Goal: Task Accomplishment & Management: Complete application form

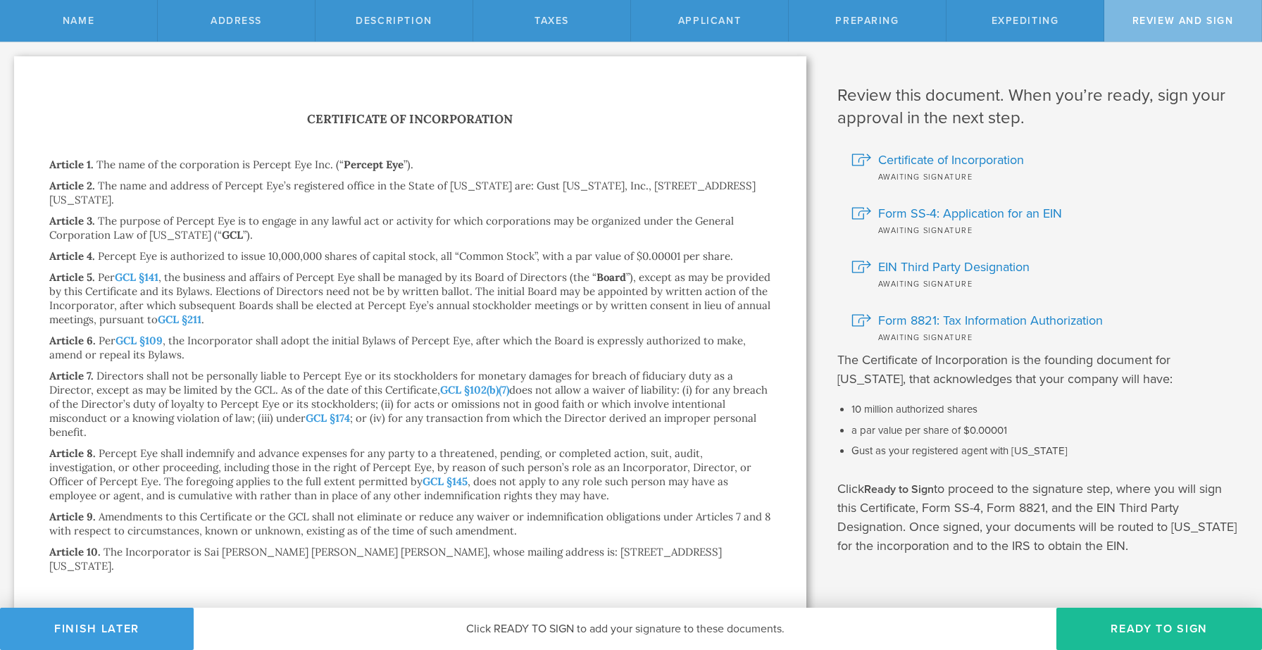
scroll to position [82, 0]
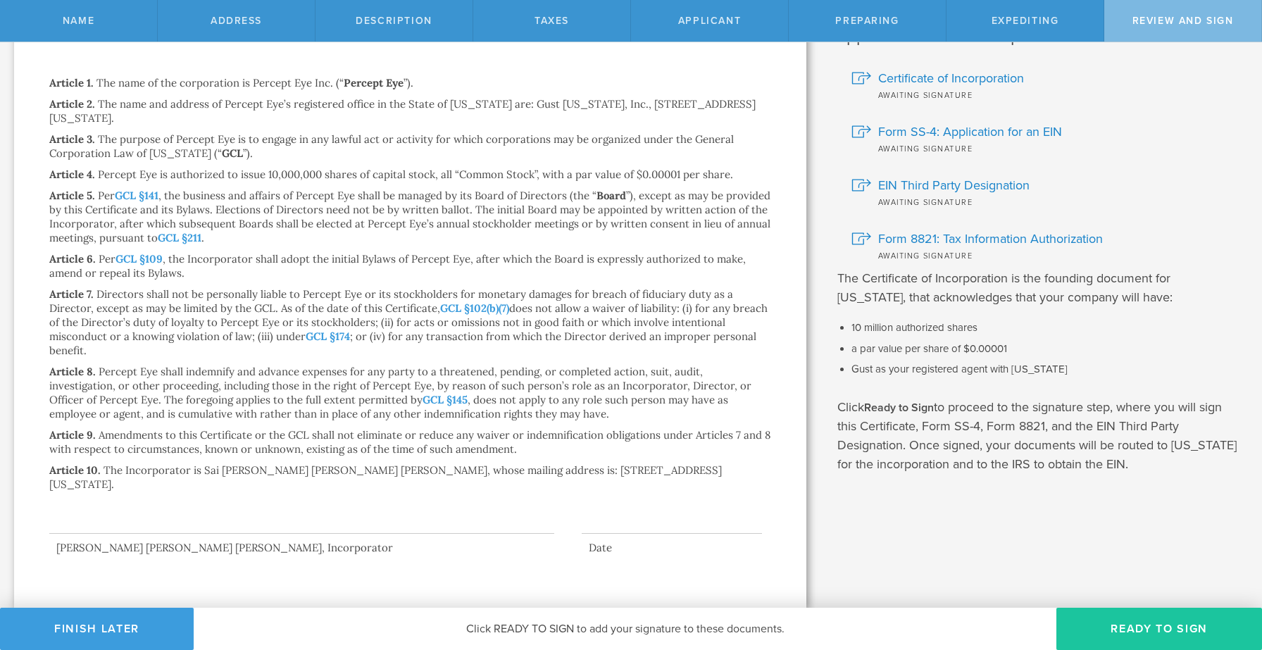
click at [1120, 631] on button "Ready to Sign" at bounding box center [1159, 629] width 206 height 42
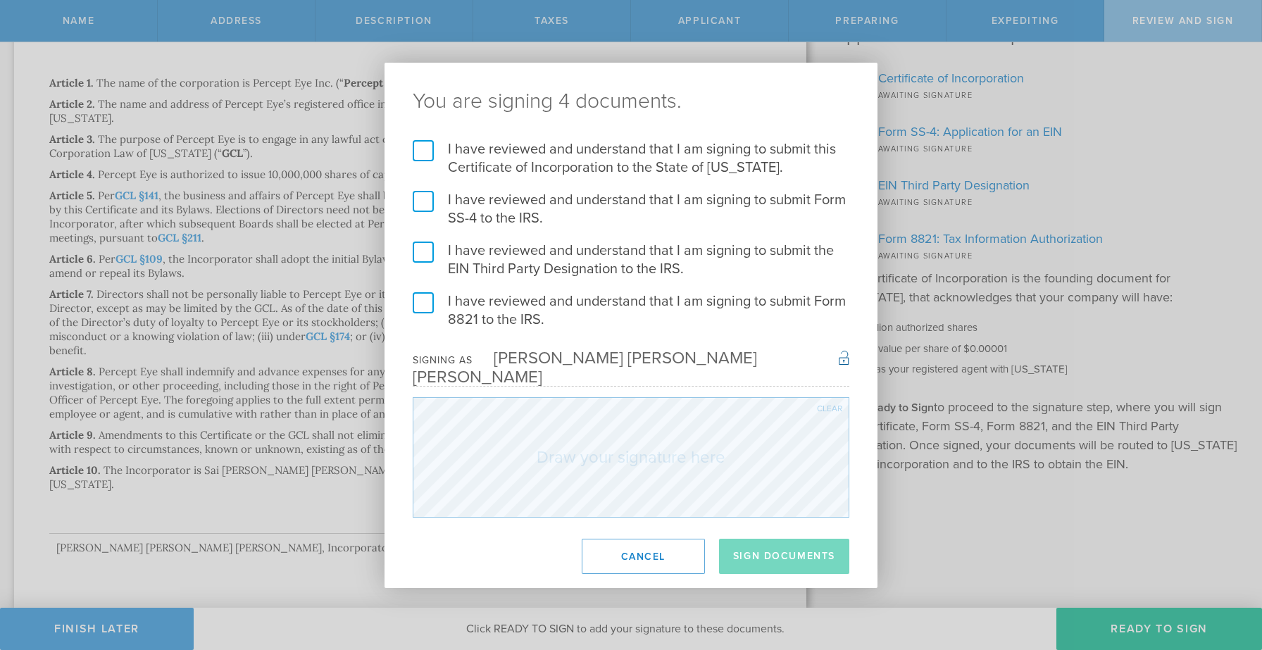
click at [428, 158] on label "I have reviewed and understand that I am signing to submit this Certificate of …" at bounding box center [631, 158] width 437 height 37
click at [0, 0] on input "I have reviewed and understand that I am signing to submit this Certificate of …" at bounding box center [0, 0] width 0 height 0
click at [424, 192] on form "I have reviewed and understand that I am signing to submit this Certificate of …" at bounding box center [631, 328] width 437 height 377
click at [424, 209] on label "I have reviewed and understand that I am signing to submit Form SS-4 to the IRS." at bounding box center [631, 209] width 437 height 37
click at [0, 0] on input "I have reviewed and understand that I am signing to submit Form SS-4 to the IRS." at bounding box center [0, 0] width 0 height 0
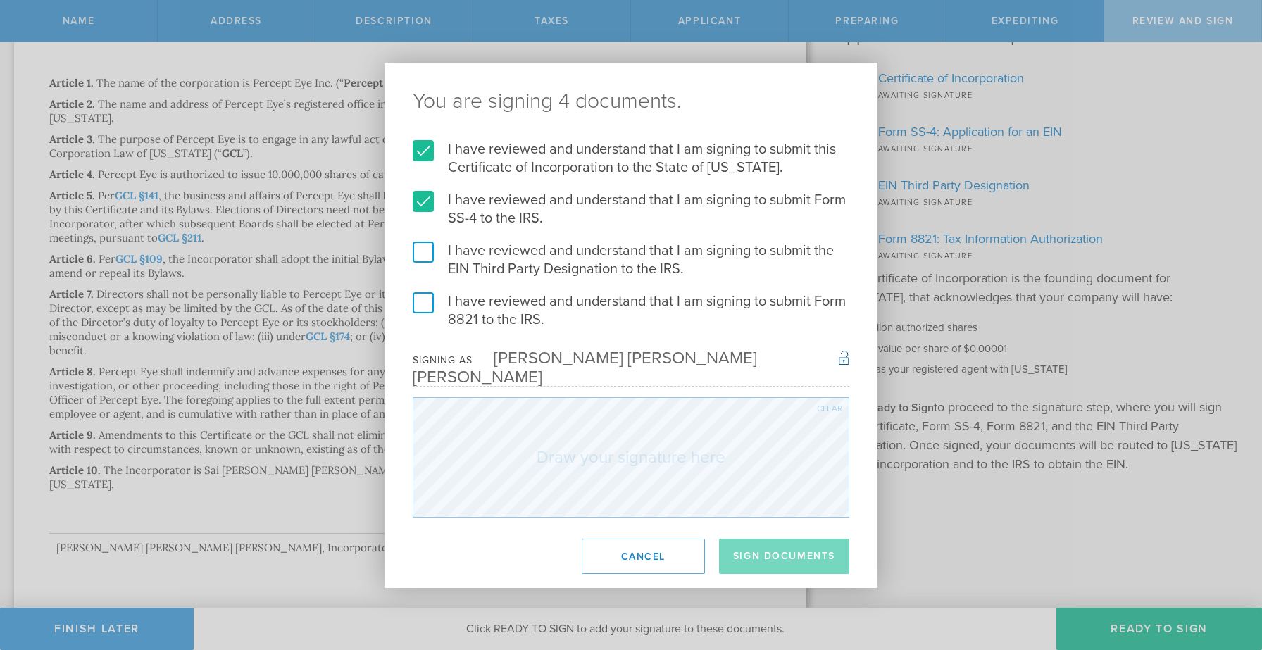
click at [423, 262] on label "I have reviewed and understand that I am signing to submit the EIN Third Party …" at bounding box center [631, 260] width 437 height 37
click at [0, 0] on input "I have reviewed and understand that I am signing to submit the EIN Third Party …" at bounding box center [0, 0] width 0 height 0
click at [425, 315] on label "I have reviewed and understand that I am signing to submit Form 8821 to the IRS." at bounding box center [631, 310] width 437 height 37
click at [0, 0] on input "I have reviewed and understand that I am signing to submit Form 8821 to the IRS." at bounding box center [0, 0] width 0 height 0
click at [774, 539] on button "Sign Documents" at bounding box center [784, 556] width 130 height 35
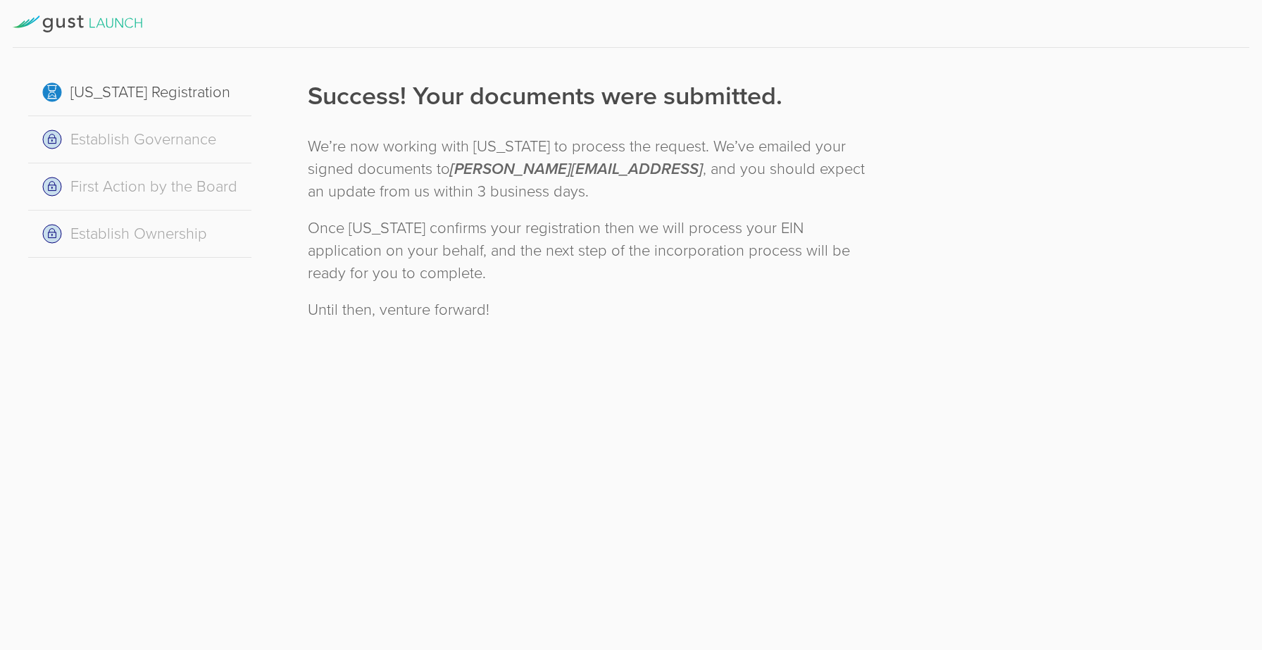
click at [413, 66] on div "Success! Your documents were submitted. We’re now working with [US_STATE] to pr…" at bounding box center [591, 198] width 622 height 273
